Goal: Task Accomplishment & Management: Use online tool/utility

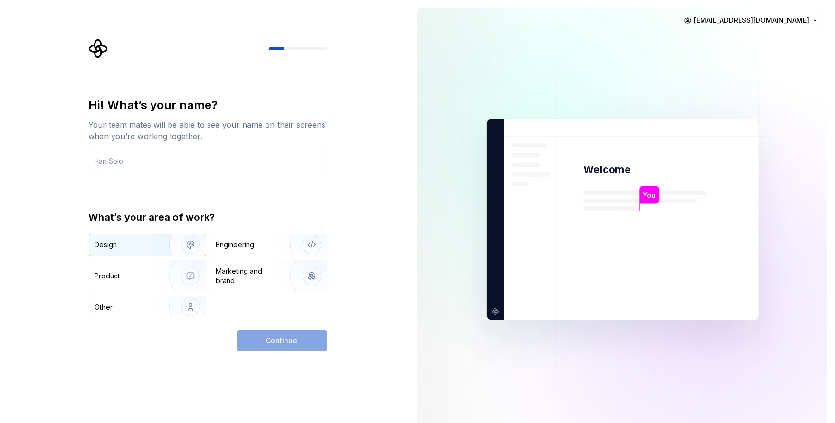
click at [149, 246] on div "Design" at bounding box center [125, 245] width 61 height 10
click at [234, 245] on div "Engineering" at bounding box center [235, 245] width 38 height 10
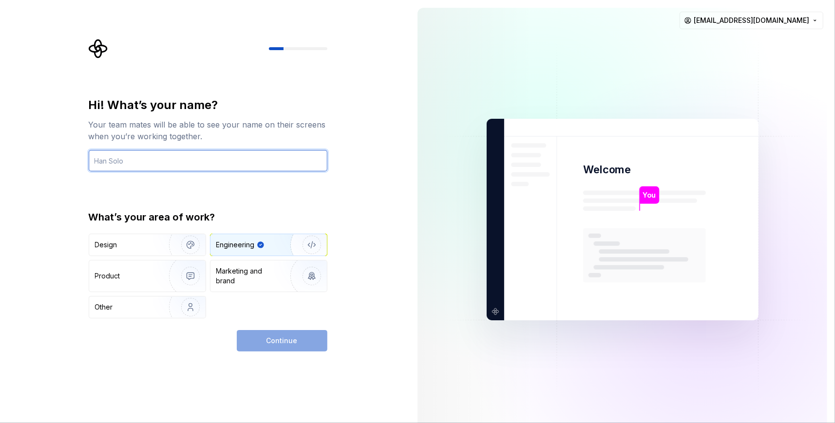
click at [172, 155] on input "text" at bounding box center [208, 160] width 239 height 21
type input "takdjout amine"
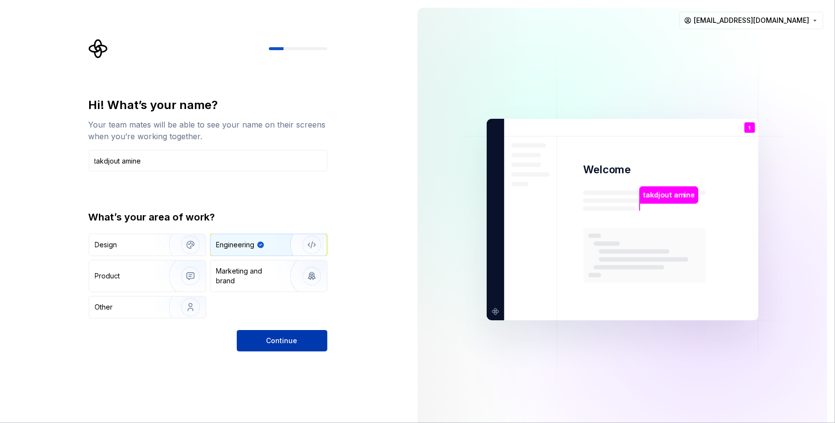
click at [268, 340] on span "Continue" at bounding box center [282, 341] width 31 height 10
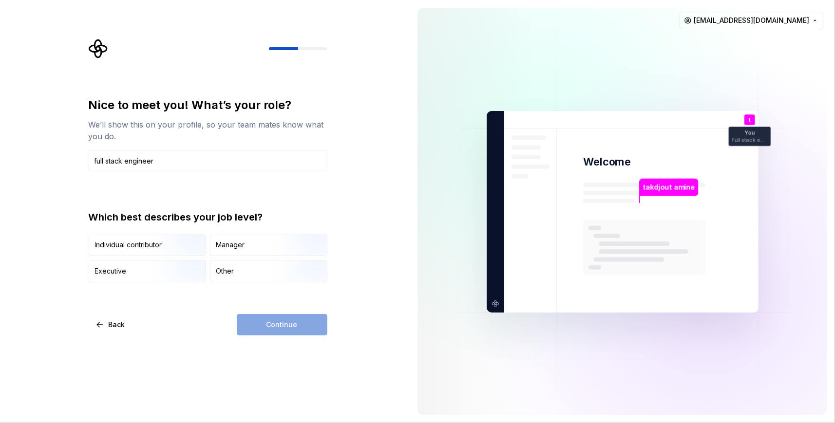
type input "full stack engineer"
click at [337, 187] on div "Nice to meet you! What’s your role? We’ll show this on your profile, so your te…" at bounding box center [211, 187] width 256 height 297
click at [178, 244] on img "button" at bounding box center [182, 257] width 62 height 65
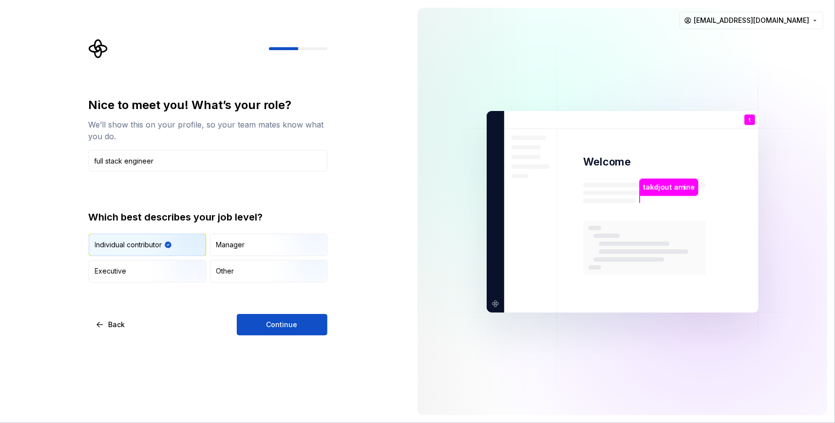
click at [239, 258] on div "Individual contributor Manager Executive Other" at bounding box center [208, 258] width 239 height 49
click at [245, 242] on div "Manager" at bounding box center [269, 244] width 116 height 21
click at [156, 246] on img "button" at bounding box center [182, 257] width 62 height 65
click at [271, 331] on button "Continue" at bounding box center [282, 324] width 91 height 21
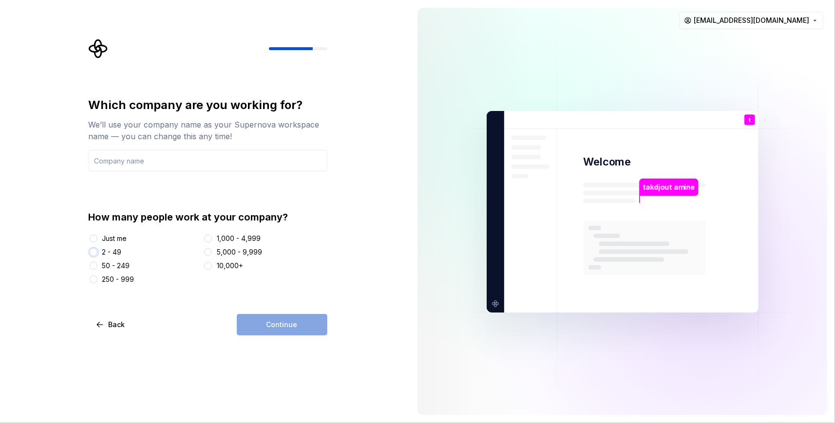
click at [93, 254] on button "2 - 49" at bounding box center [94, 253] width 8 height 8
click at [104, 236] on div "Just me" at bounding box center [114, 239] width 25 height 10
click at [97, 236] on button "Just me" at bounding box center [94, 239] width 8 height 8
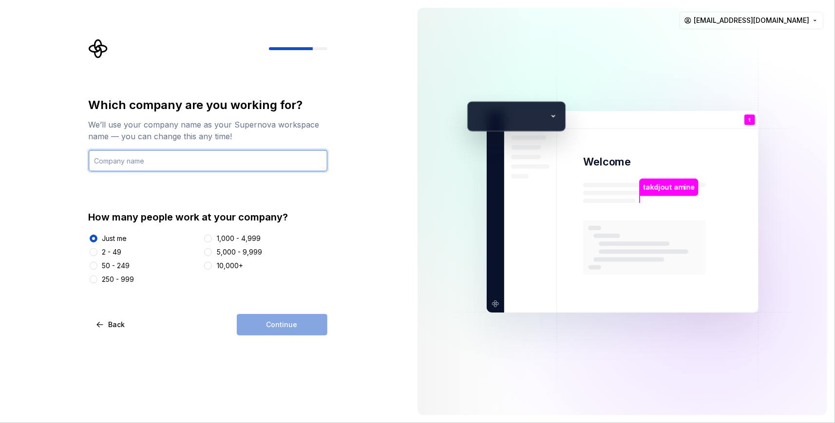
click at [172, 162] on input "text" at bounding box center [208, 160] width 239 height 21
type input "ATEC"
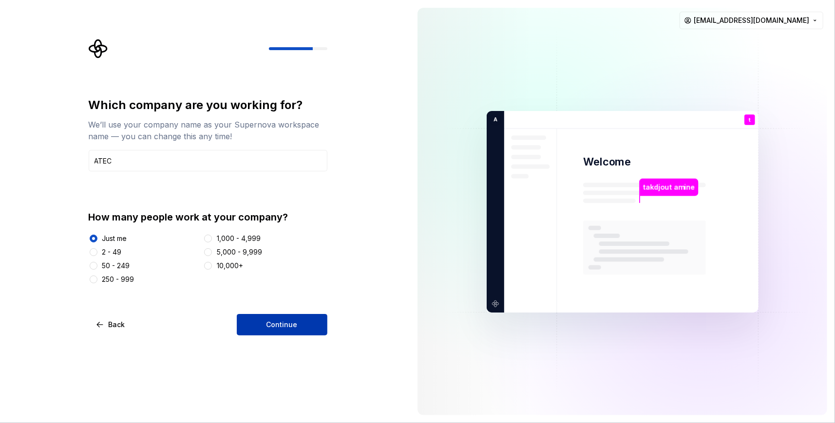
click at [272, 328] on span "Continue" at bounding box center [282, 325] width 31 height 10
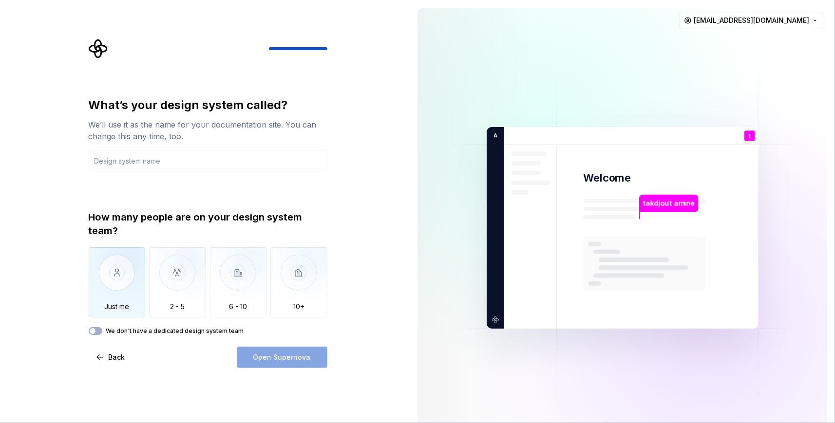
click at [102, 289] on img "button" at bounding box center [117, 280] width 57 height 65
click at [97, 327] on button "We don't have a dedicated design system team" at bounding box center [96, 331] width 14 height 8
click at [96, 328] on button "We don't have a dedicated design system team" at bounding box center [96, 331] width 14 height 8
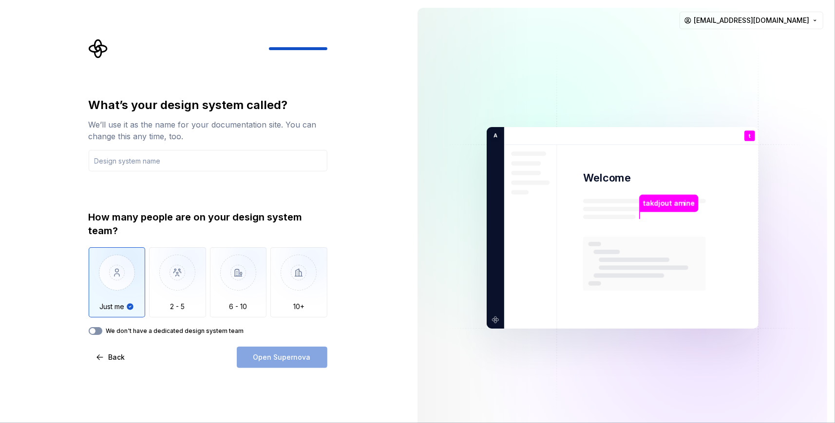
click at [97, 330] on button "We don't have a dedicated design system team" at bounding box center [96, 331] width 14 height 8
click at [280, 357] on div "Open Supernova" at bounding box center [282, 357] width 91 height 21
click at [96, 331] on span "button" at bounding box center [99, 331] width 6 height 6
click at [149, 163] on input "text" at bounding box center [208, 160] width 239 height 21
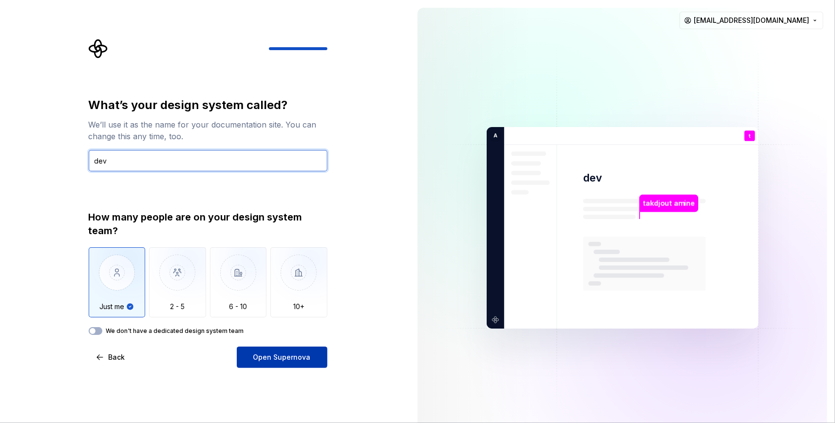
type input "dev"
click at [297, 356] on span "Open Supernova" at bounding box center [282, 358] width 58 height 10
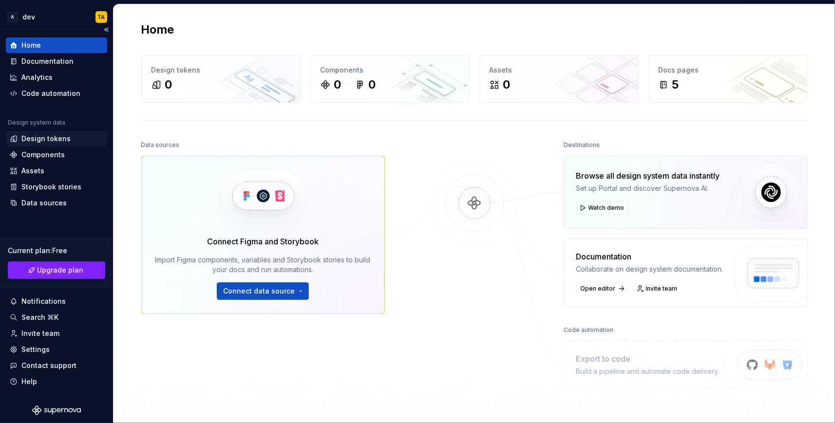
click at [52, 135] on div "Design tokens" at bounding box center [45, 139] width 49 height 10
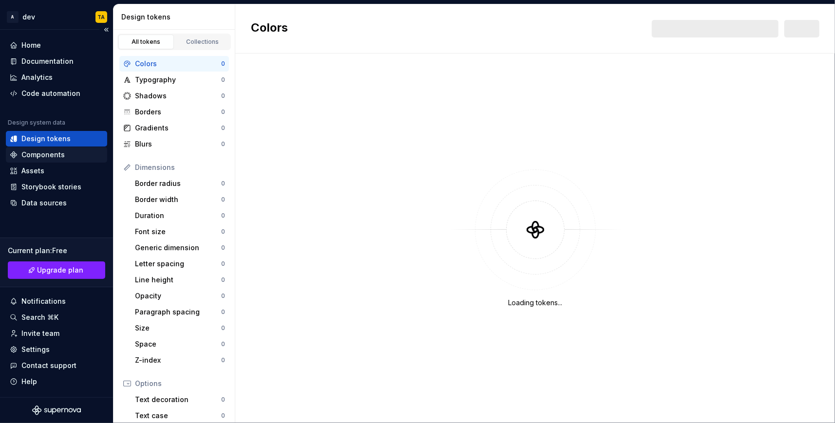
click at [47, 153] on div "Components" at bounding box center [42, 155] width 43 height 10
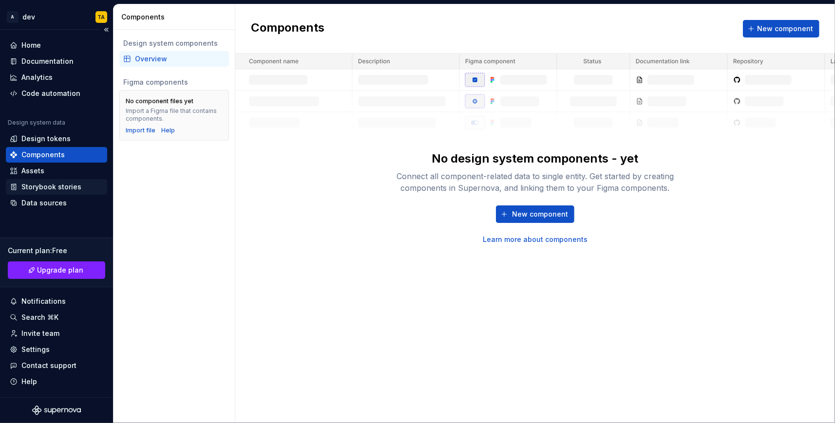
click at [68, 181] on div "Storybook stories" at bounding box center [56, 187] width 101 height 16
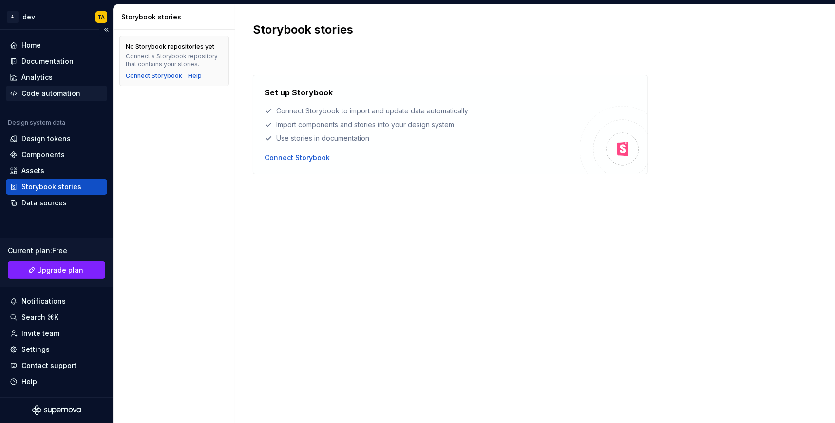
click at [53, 94] on div "Code automation" at bounding box center [50, 94] width 59 height 10
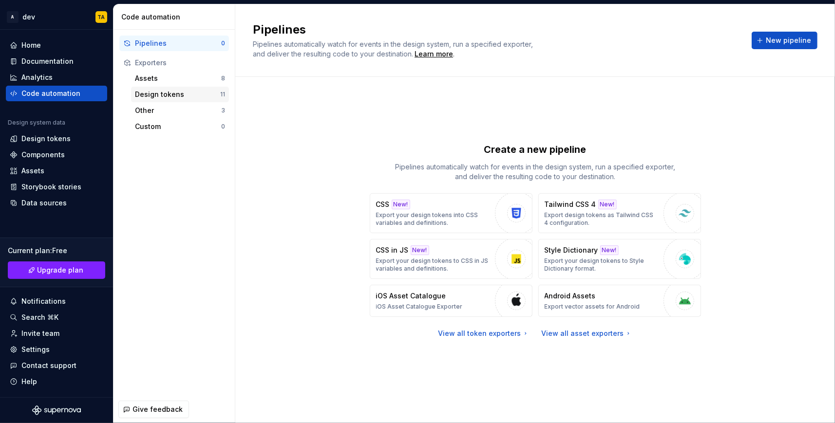
click at [135, 97] on div "Design tokens" at bounding box center [177, 95] width 85 height 10
